Goal: Information Seeking & Learning: Learn about a topic

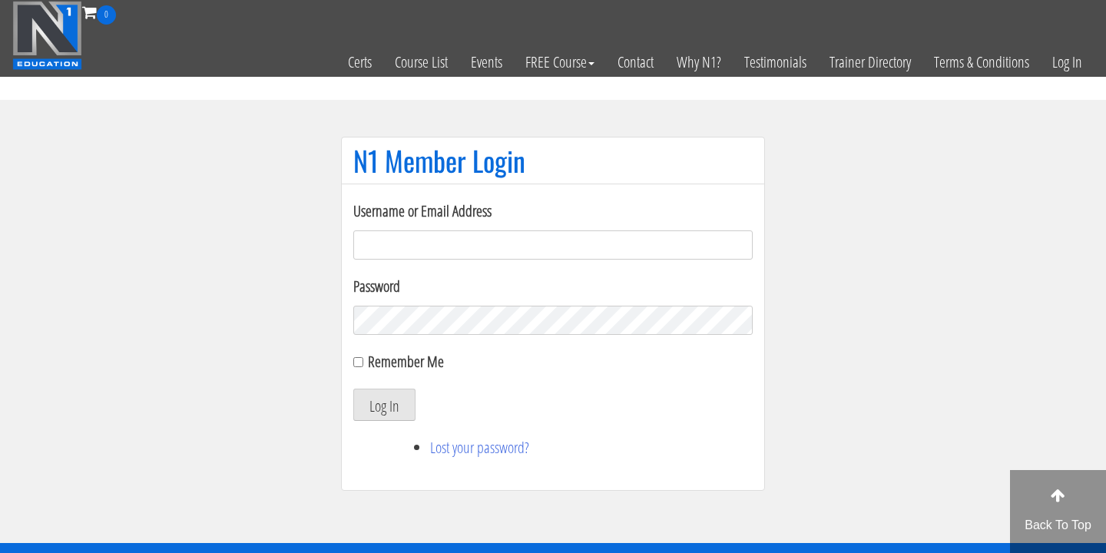
click at [691, 246] on input "Username or Email Address" at bounding box center [553, 244] width 400 height 29
click at [492, 240] on input "Username or Email Address" at bounding box center [553, 244] width 400 height 29
type input "joshua.sahertian@gmail.com"
click at [353, 389] on button "Log In" at bounding box center [384, 405] width 62 height 32
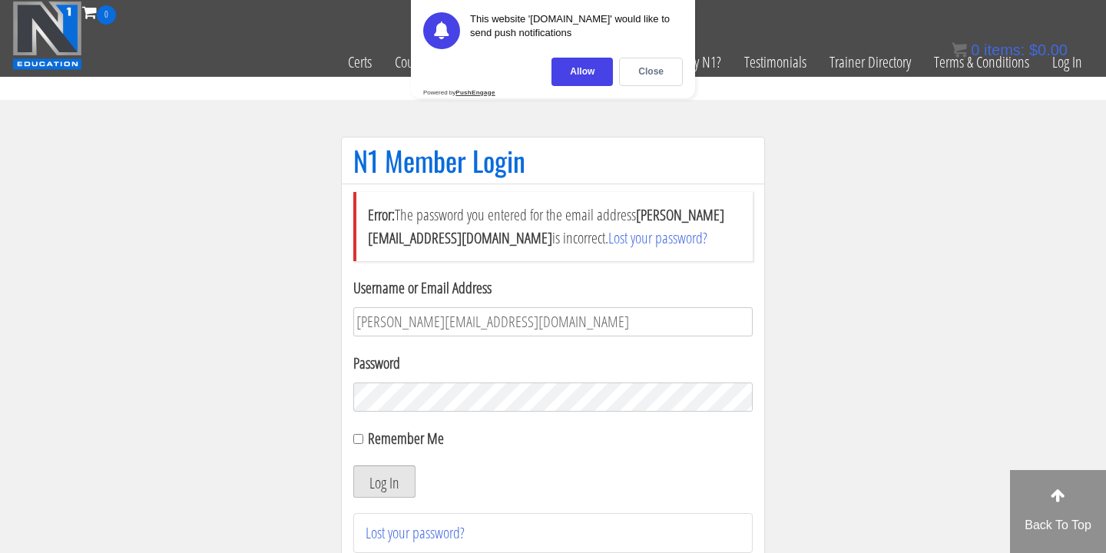
click at [399, 469] on button "Log In" at bounding box center [384, 482] width 62 height 32
click at [670, 76] on div "Close" at bounding box center [651, 72] width 64 height 28
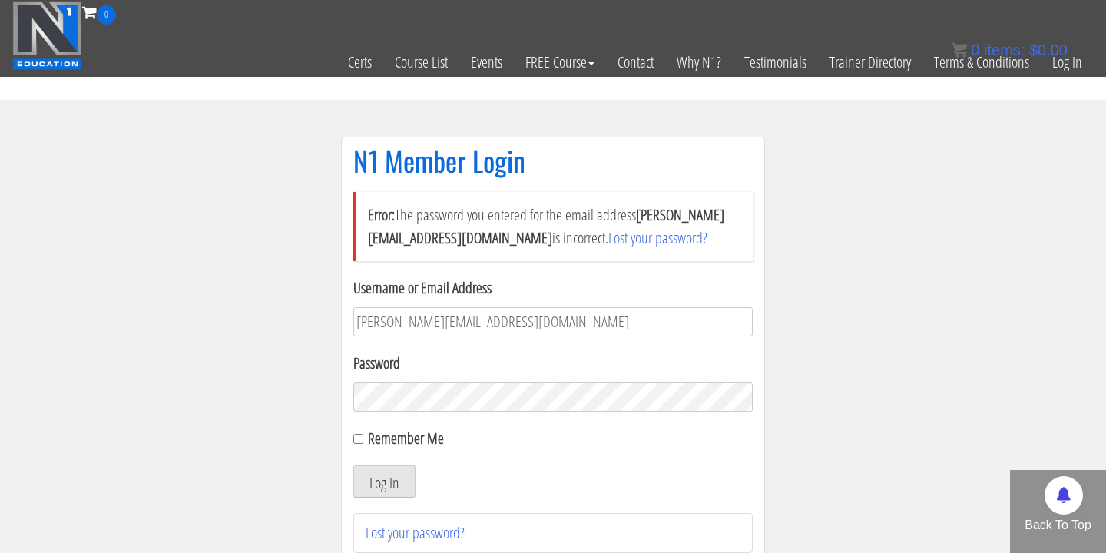
click at [865, 403] on section "N1 Member Login Error: The password you entered for the email address joshua.sa…" at bounding box center [553, 357] width 1106 height 514
click at [353, 466] on button "Log In" at bounding box center [384, 482] width 62 height 32
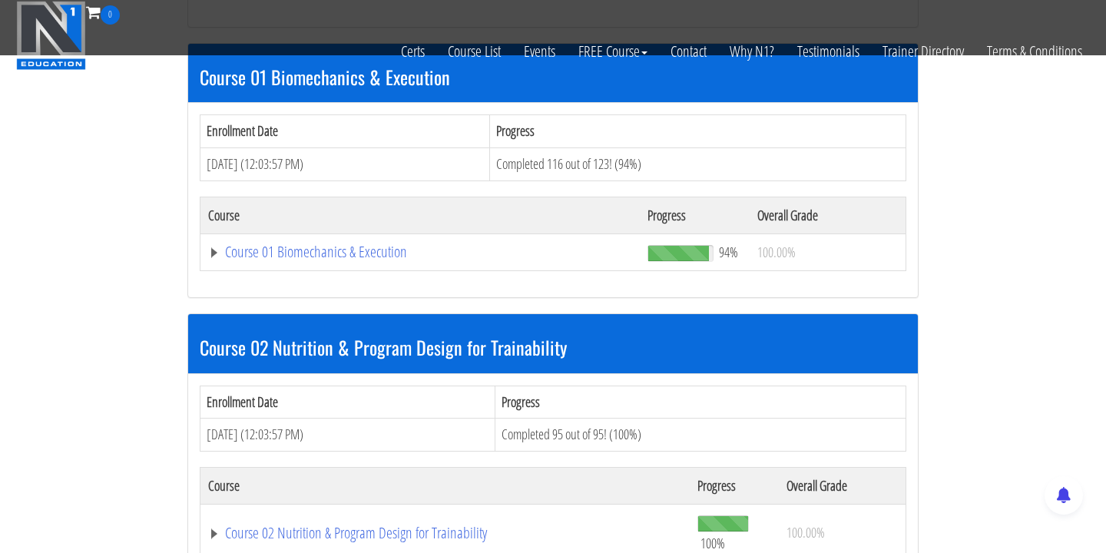
scroll to position [420, 0]
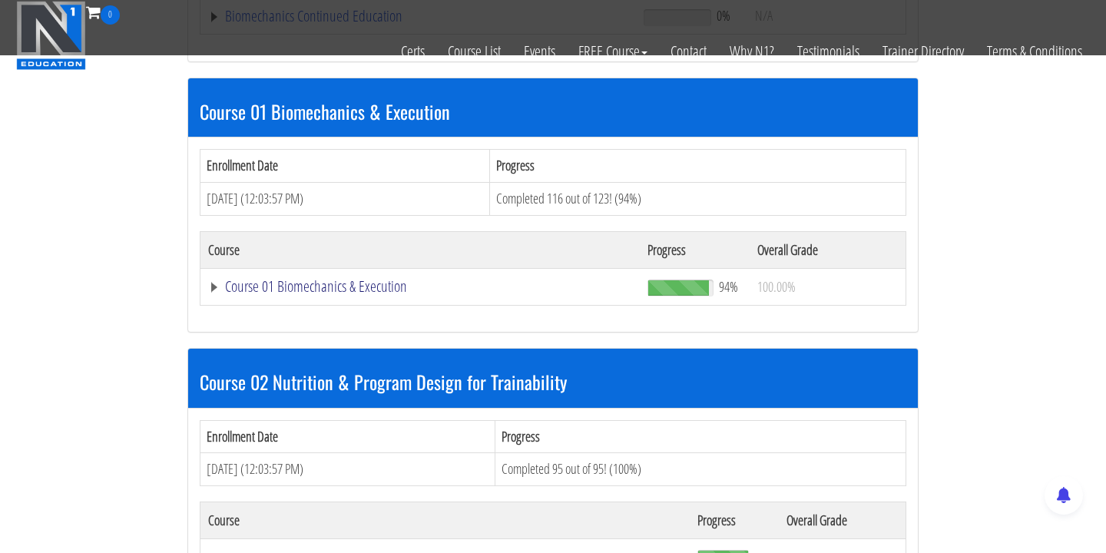
click at [252, 24] on link "Course 01 Biomechanics & Execution" at bounding box center [418, 15] width 420 height 15
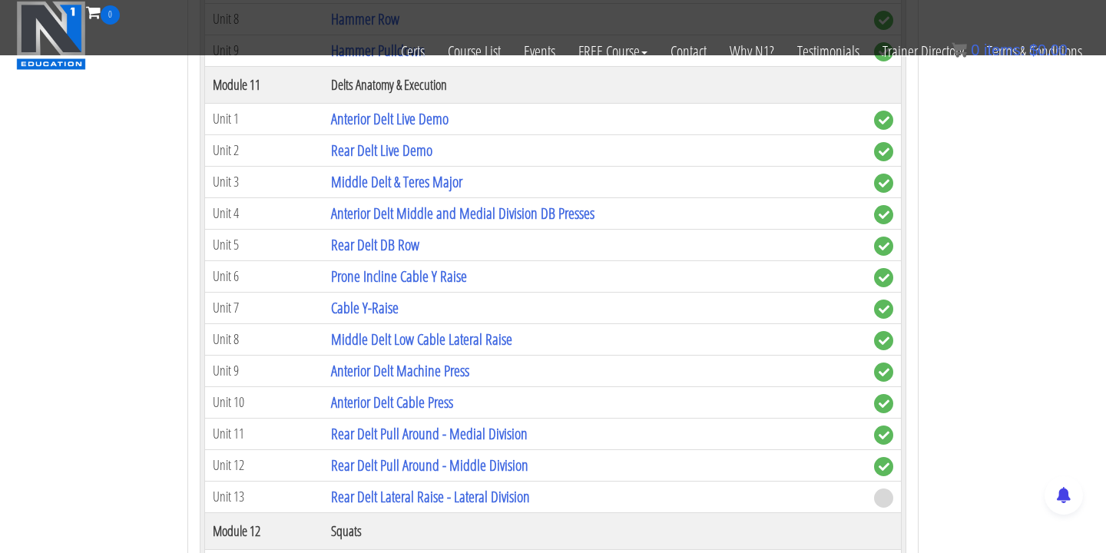
scroll to position [3315, 0]
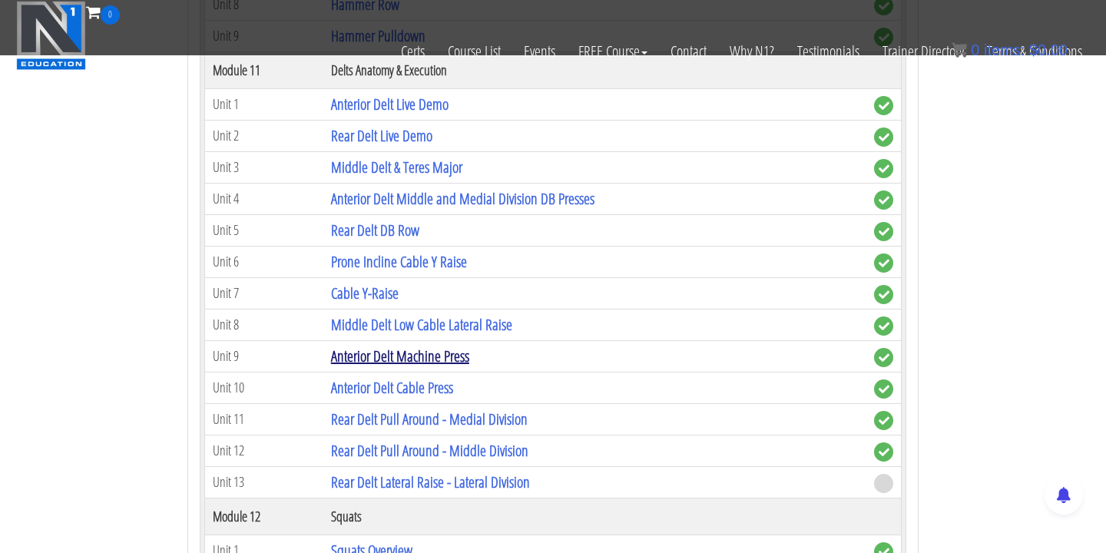
click at [439, 354] on link "Anterior Delt Machine Press" at bounding box center [400, 356] width 138 height 21
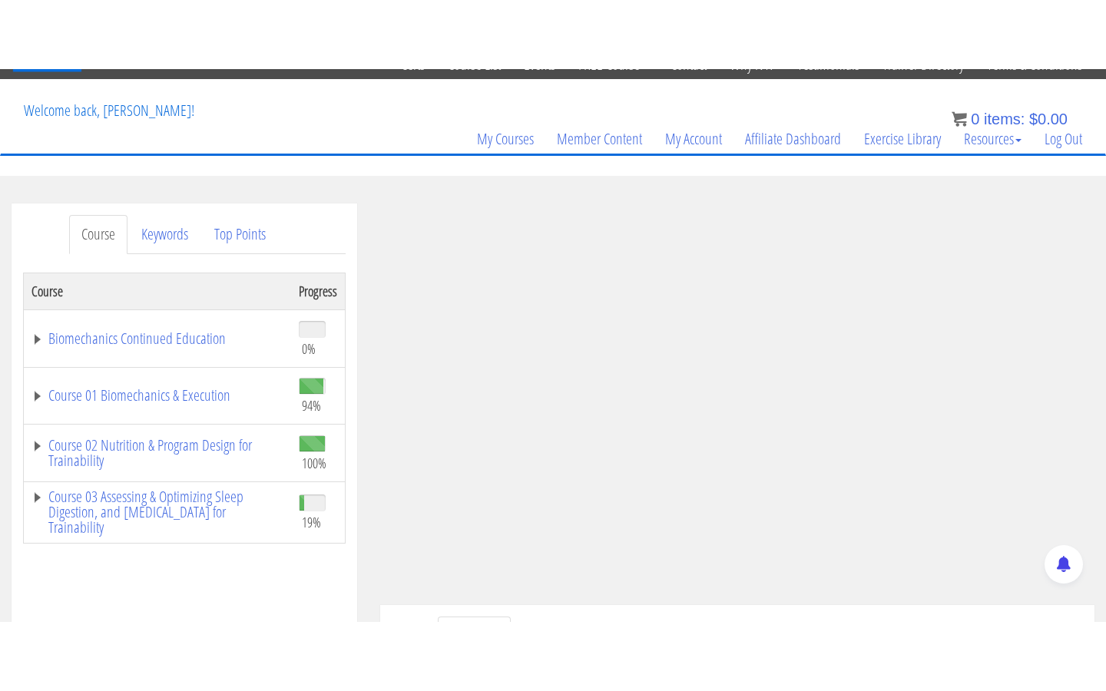
scroll to position [207, 0]
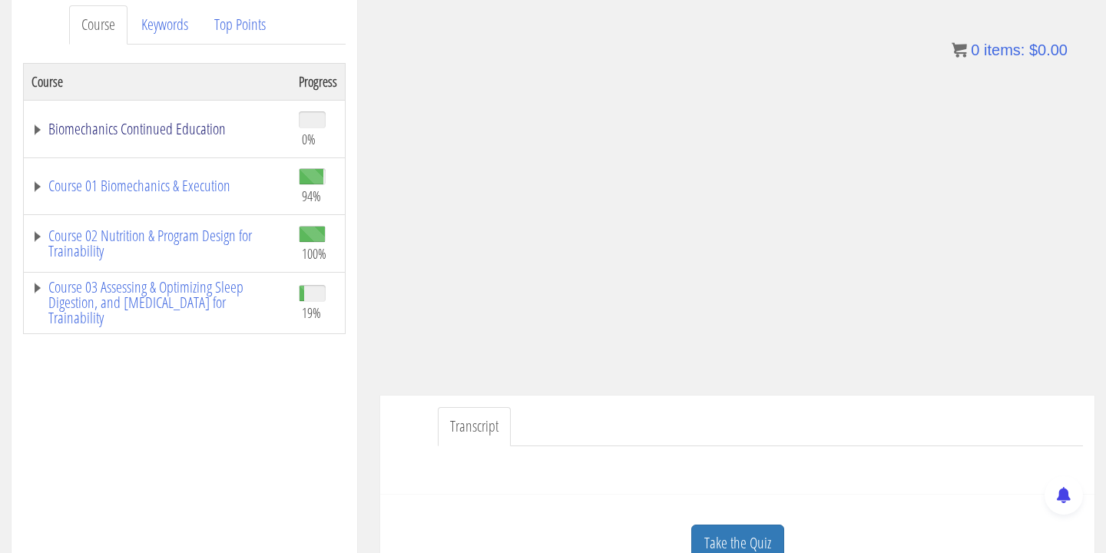
click at [211, 137] on link "Biomechanics Continued Education" at bounding box center [158, 128] width 252 height 15
